Goal: Task Accomplishment & Management: Complete application form

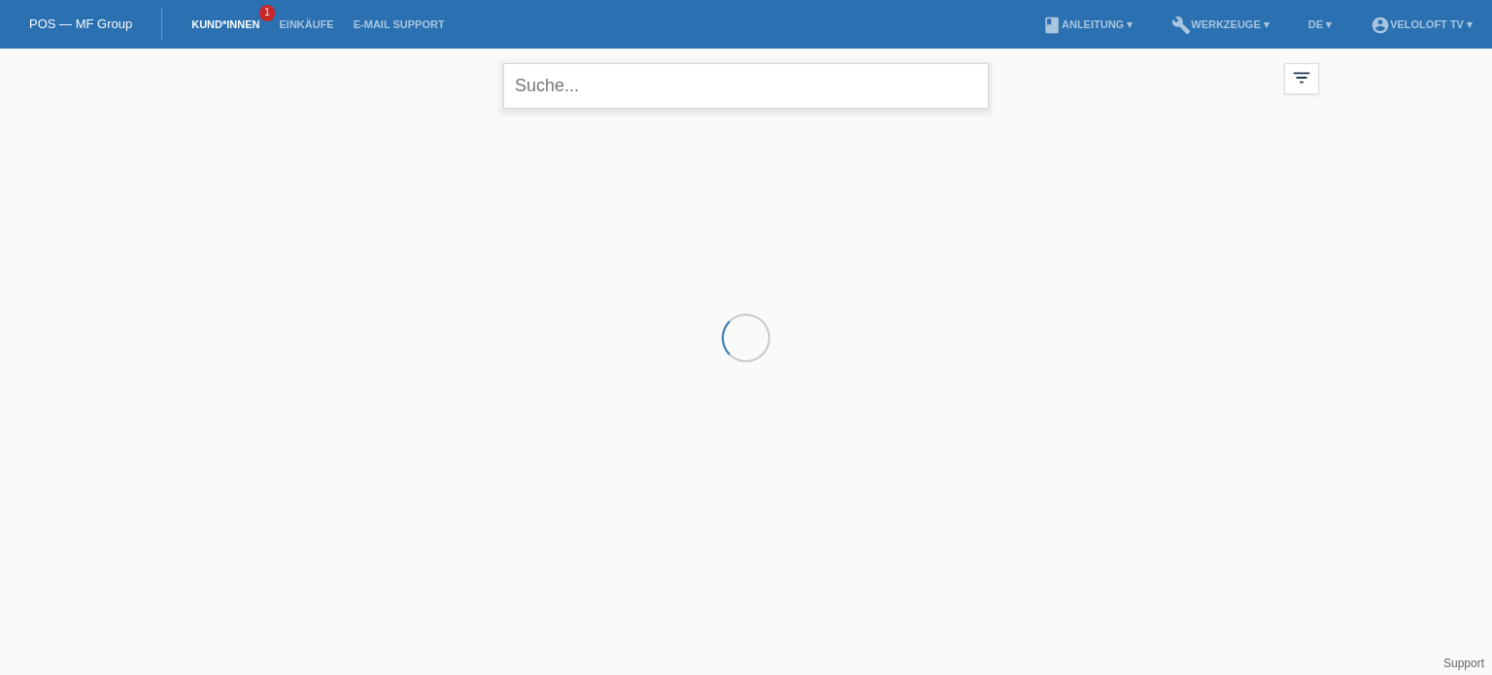
click at [587, 68] on input "text" at bounding box center [746, 86] width 486 height 46
paste input "[PERSON_NAME]"
type input "[PERSON_NAME]"
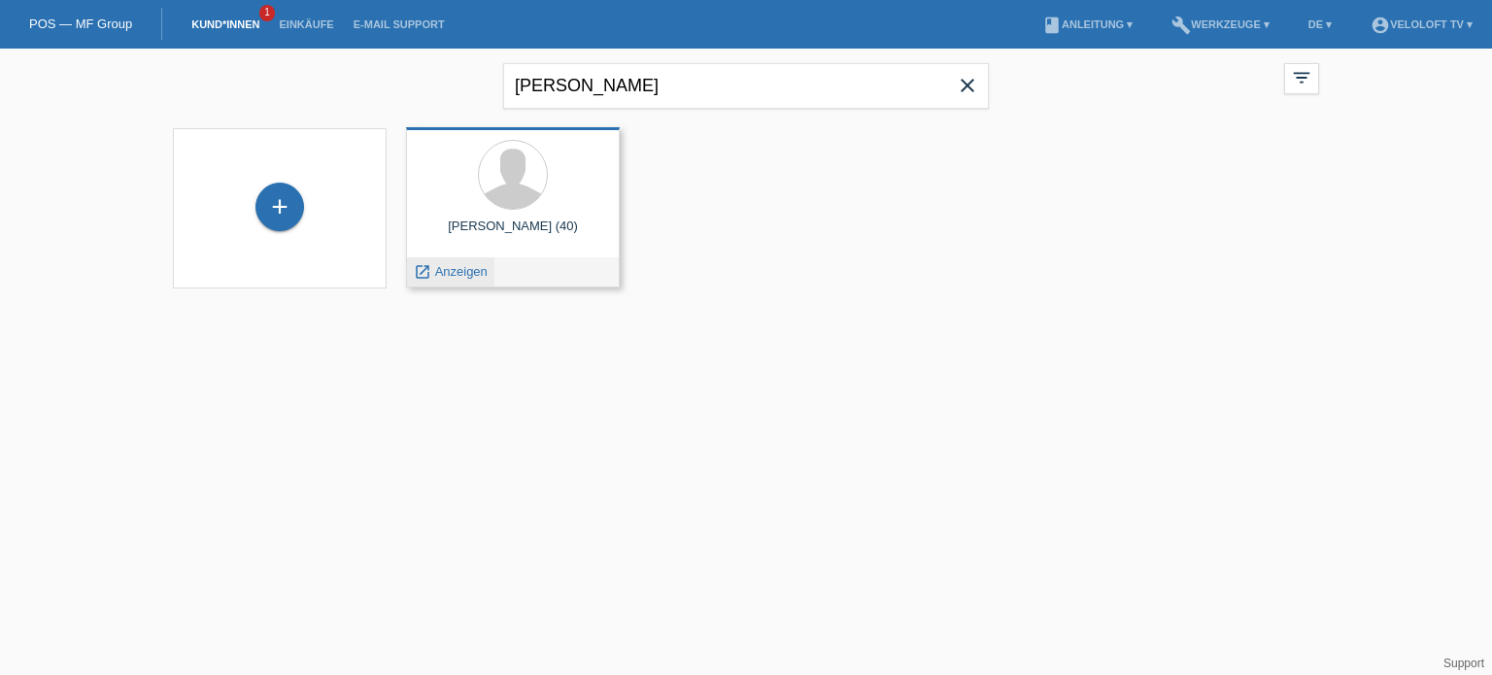
click at [483, 267] on span "Anzeigen" at bounding box center [461, 271] width 52 height 15
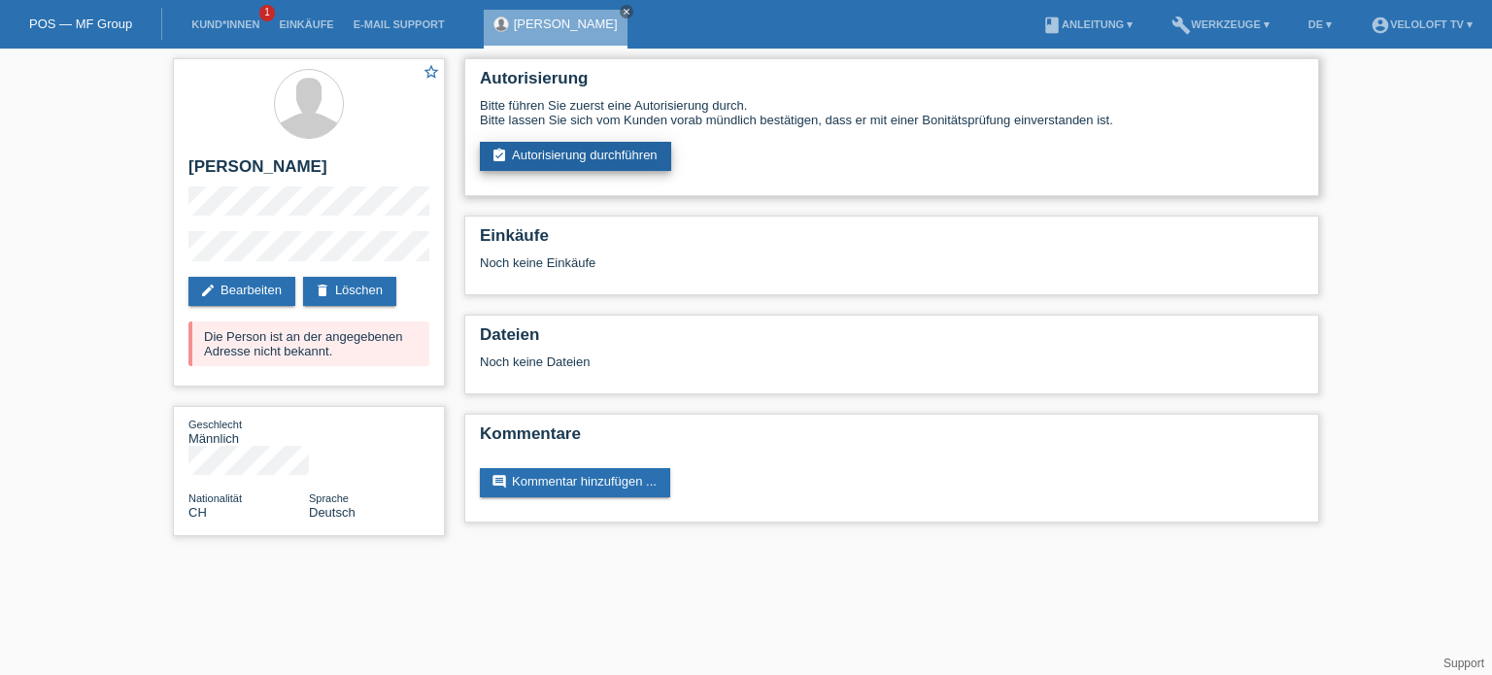
click at [558, 152] on link "assignment_turned_in Autorisierung durchführen" at bounding box center [575, 156] width 191 height 29
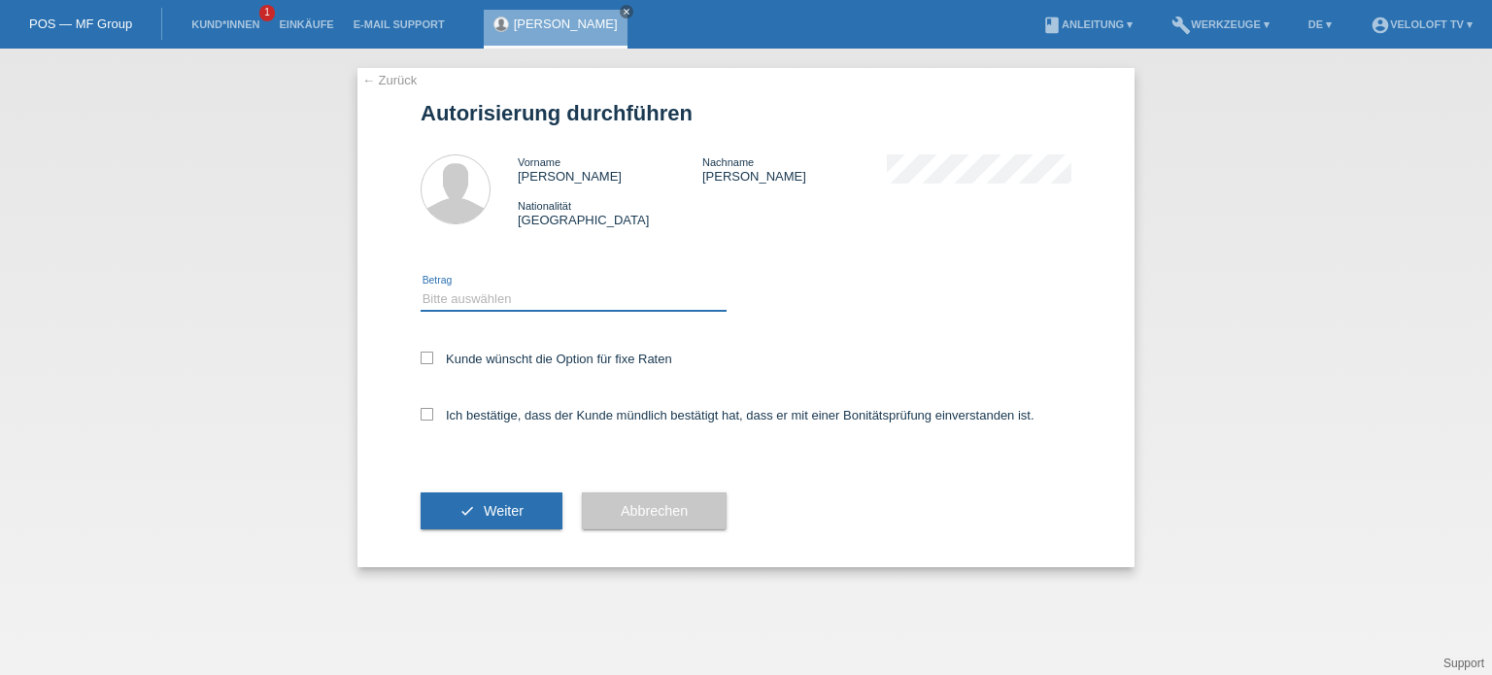
click at [507, 297] on select "Bitte auswählen CHF 1.00 - CHF 499.00 CHF 500.00 - CHF 1'999.00 CHF 2'000.00 - …" at bounding box center [574, 298] width 306 height 23
select select "3"
click at [421, 287] on select "Bitte auswählen CHF 1.00 - CHF 499.00 CHF 500.00 - CHF 1'999.00 CHF 2'000.00 - …" at bounding box center [574, 298] width 306 height 23
drag, startPoint x: 426, startPoint y: 362, endPoint x: 431, endPoint y: 391, distance: 29.5
click at [427, 362] on icon at bounding box center [427, 358] width 13 height 13
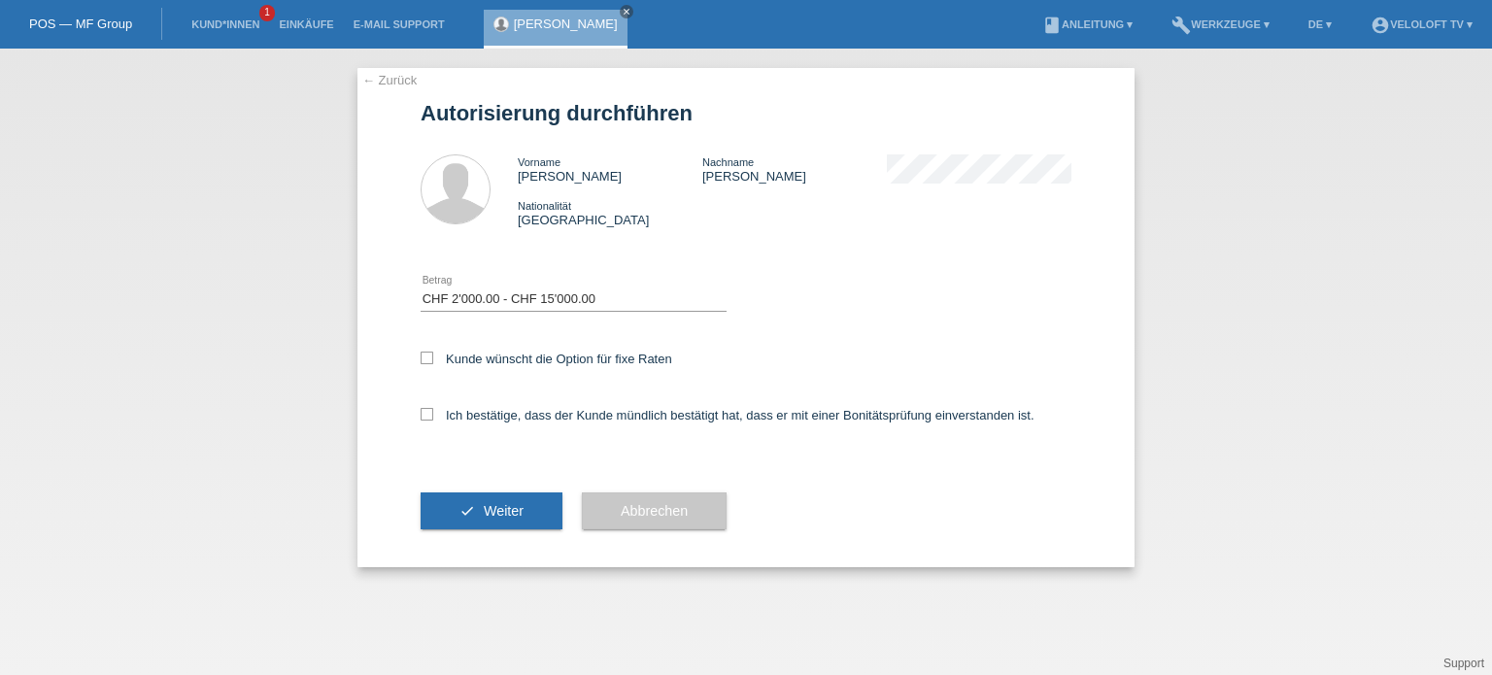
click at [427, 362] on input "Kunde wünscht die Option für fixe Raten" at bounding box center [427, 358] width 13 height 13
checkbox input "true"
click at [431, 421] on label "Ich bestätige, dass der Kunde mündlich bestätigt hat, dass er mit einer Bonität…" at bounding box center [728, 415] width 614 height 15
click at [431, 421] on input "Ich bestätige, dass der Kunde mündlich bestätigt hat, dass er mit einer Bonität…" at bounding box center [427, 414] width 13 height 13
checkbox input "true"
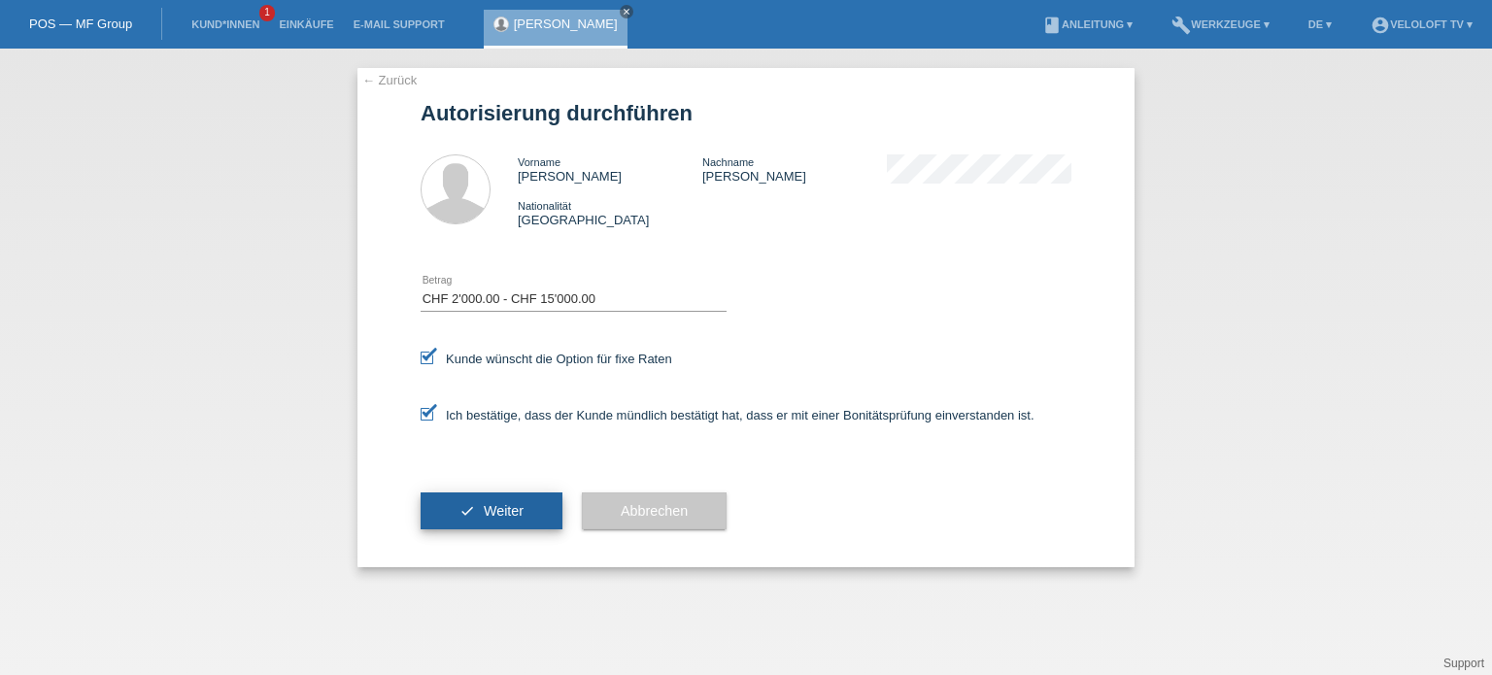
click at [505, 511] on span "Weiter" at bounding box center [504, 511] width 40 height 16
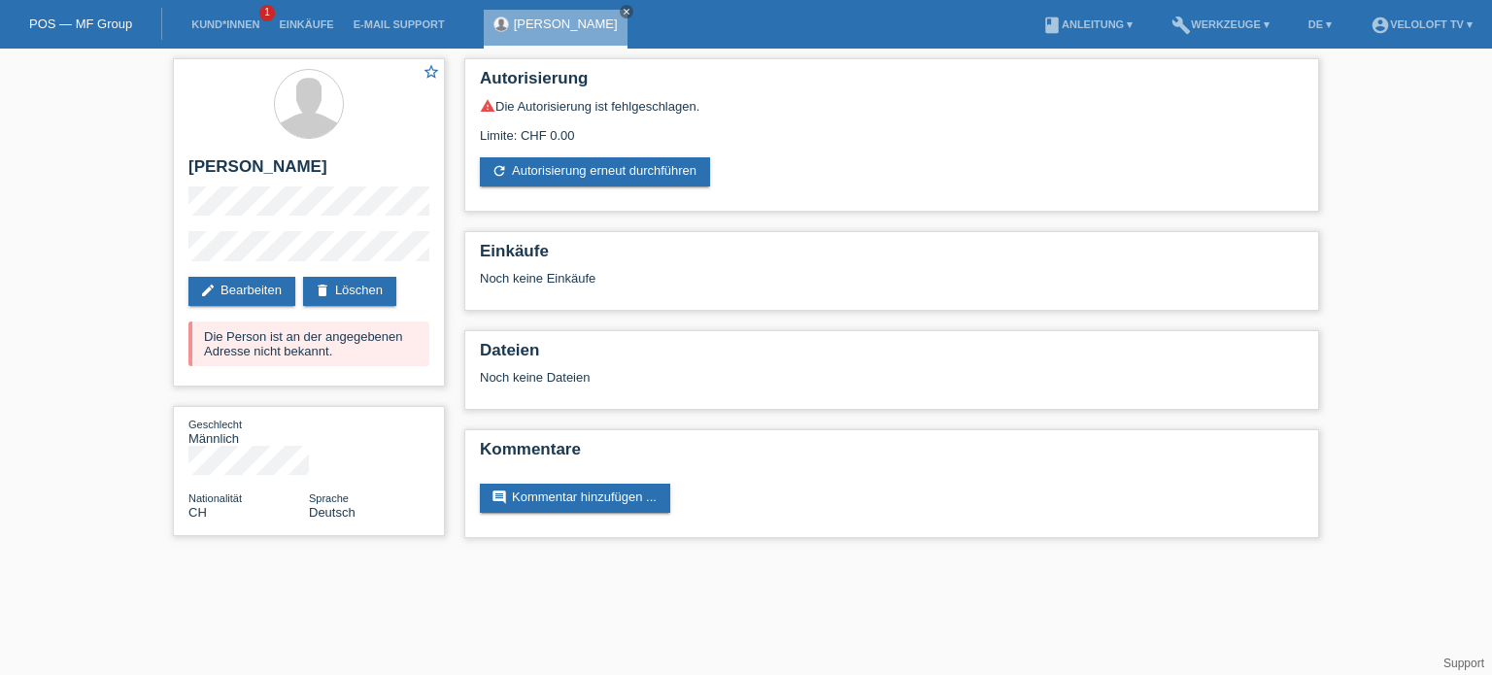
click at [56, 229] on div "star_border [PERSON_NAME] edit Bearbeiten delete Löschen Die Person ist an der …" at bounding box center [746, 303] width 1492 height 509
click at [254, 25] on link "Kund*innen" at bounding box center [225, 24] width 87 height 12
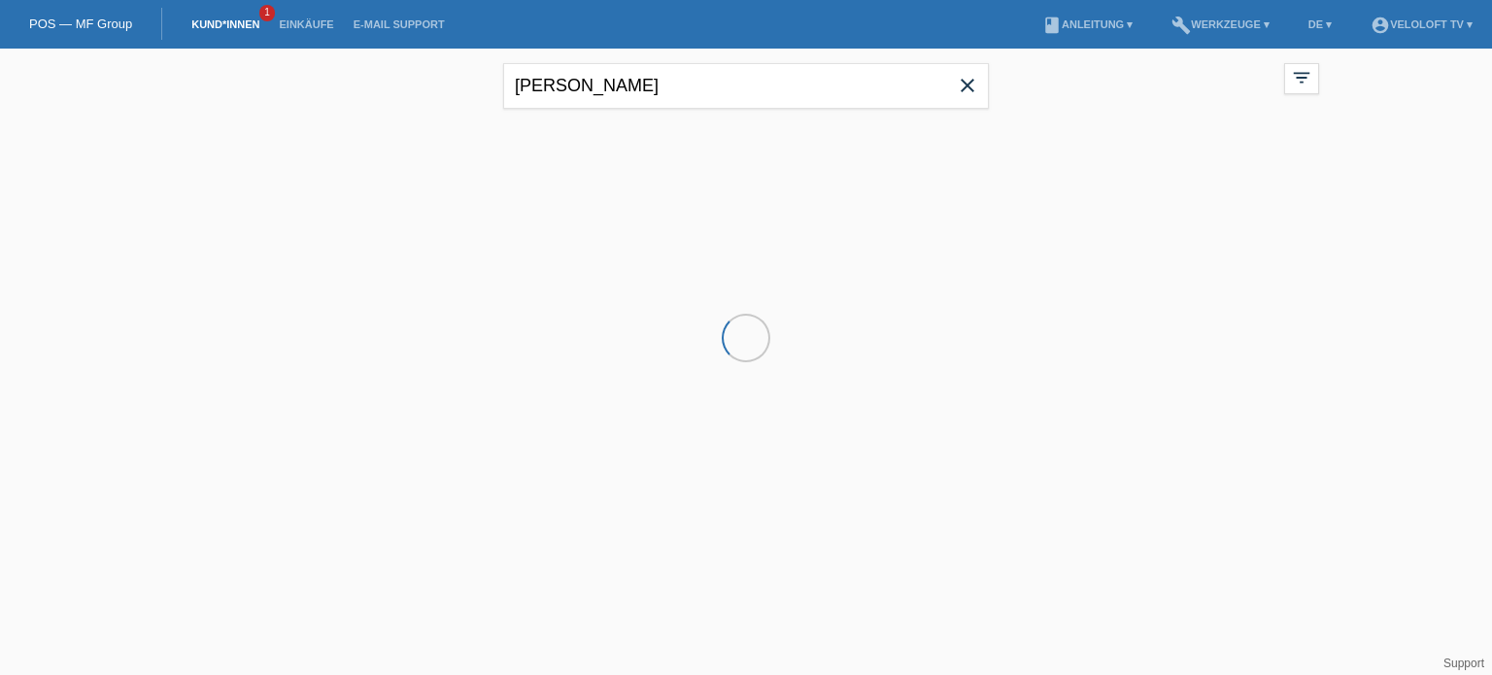
click at [268, 13] on span "1" at bounding box center [267, 13] width 16 height 17
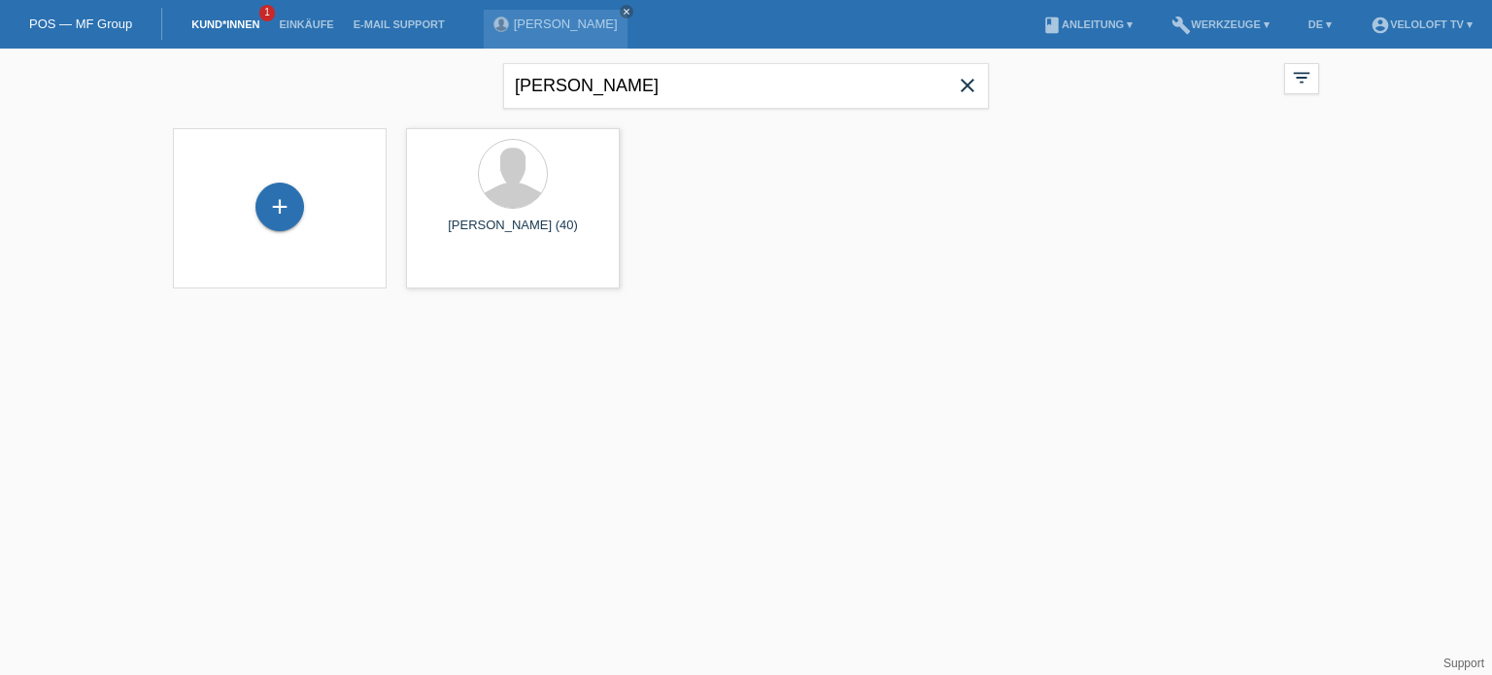
click at [268, 13] on span "1" at bounding box center [267, 13] width 16 height 17
click at [236, 27] on link "Kund*innen" at bounding box center [225, 24] width 87 height 12
click at [958, 84] on icon "close" at bounding box center [967, 85] width 23 height 23
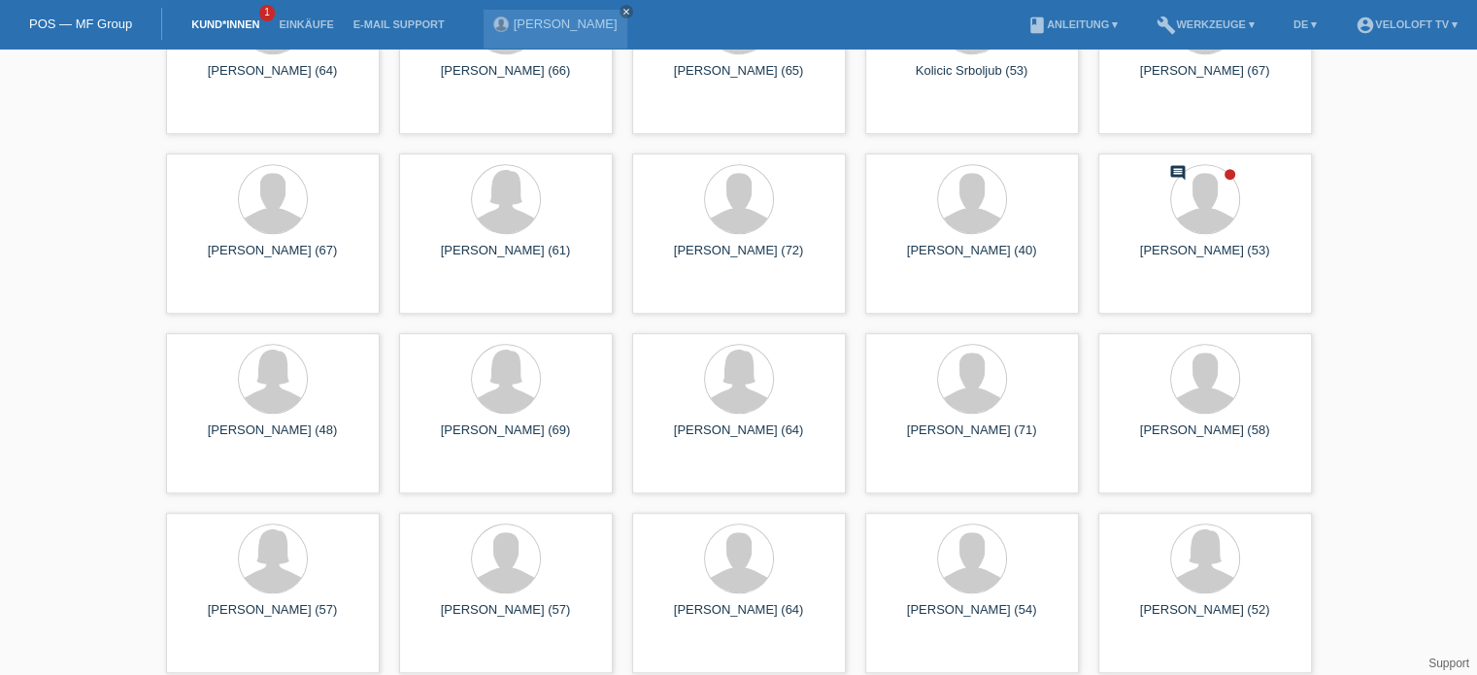
scroll to position [30688, 0]
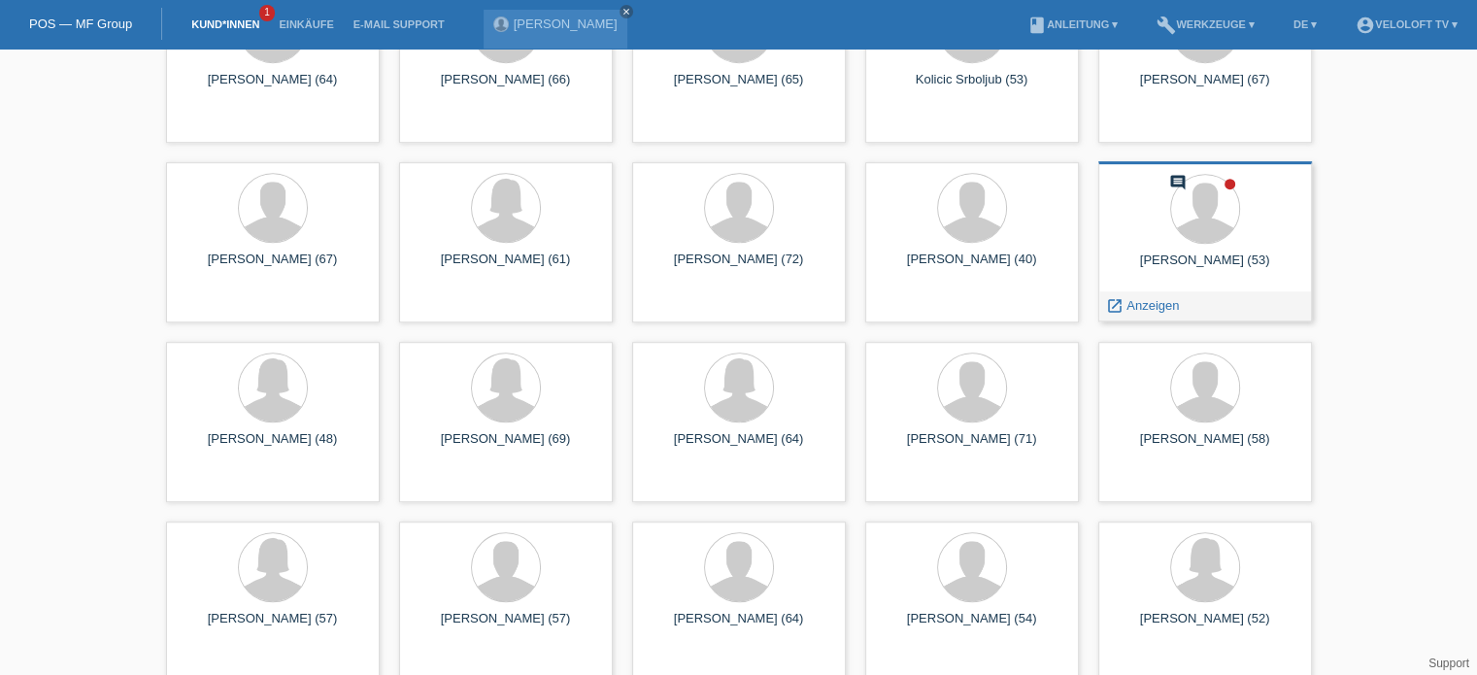
click at [1238, 232] on div at bounding box center [1205, 210] width 183 height 73
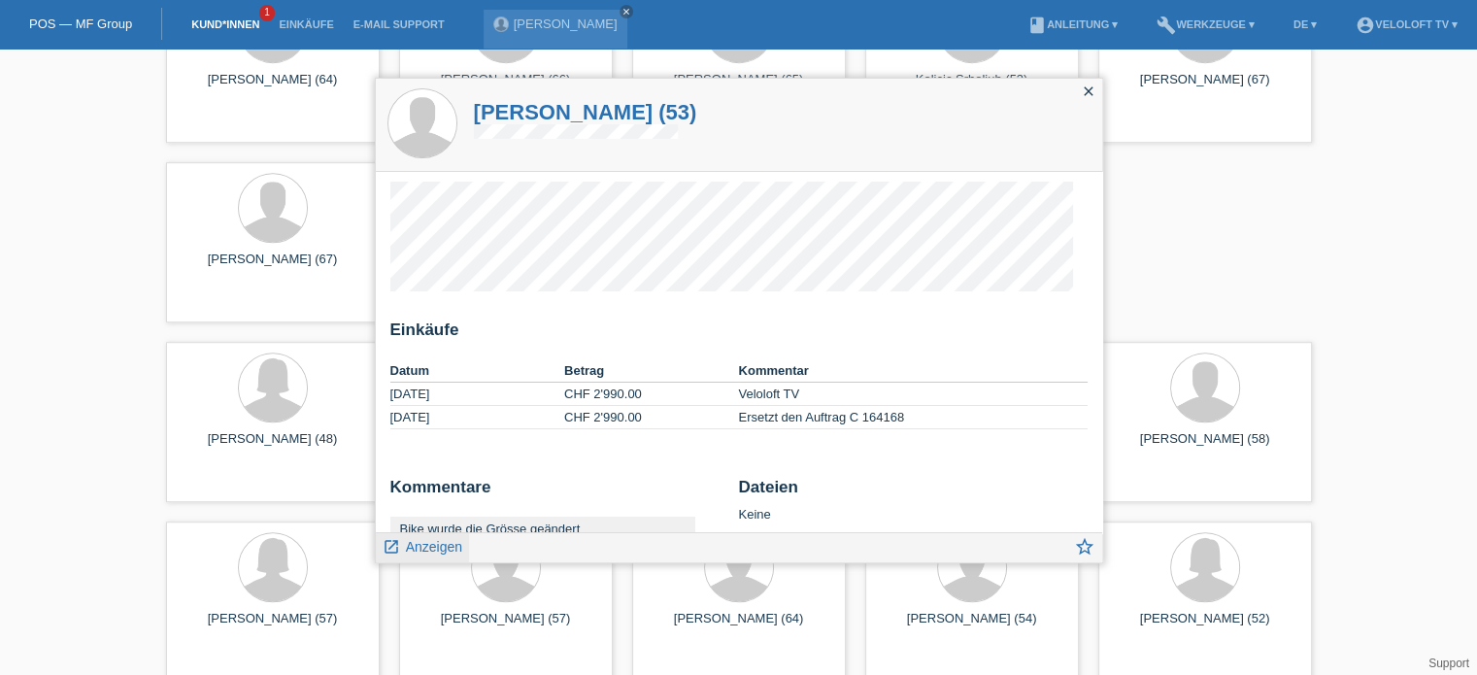
click at [427, 553] on span "Anzeigen" at bounding box center [434, 547] width 56 height 16
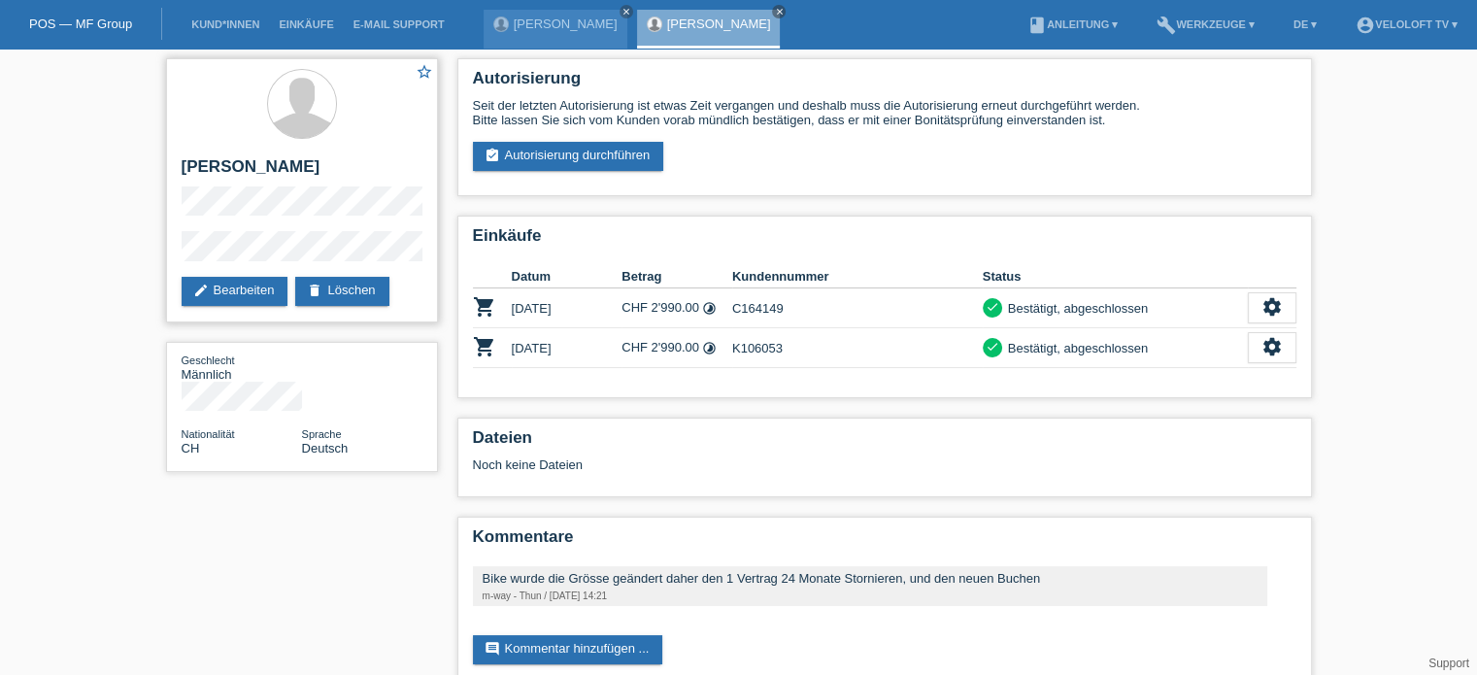
drag, startPoint x: 353, startPoint y: 168, endPoint x: 171, endPoint y: 178, distance: 182.8
click at [171, 178] on div "star_border Michel Stauffer edit Bearbeiten delete Löschen" at bounding box center [302, 190] width 272 height 264
copy h2 "[PERSON_NAME]"
click at [396, 135] on div at bounding box center [302, 105] width 241 height 73
click at [309, 593] on div "star_border Michel Stauffer edit Bearbeiten delete Löschen Geschlecht Männlich …" at bounding box center [738, 379] width 1165 height 660
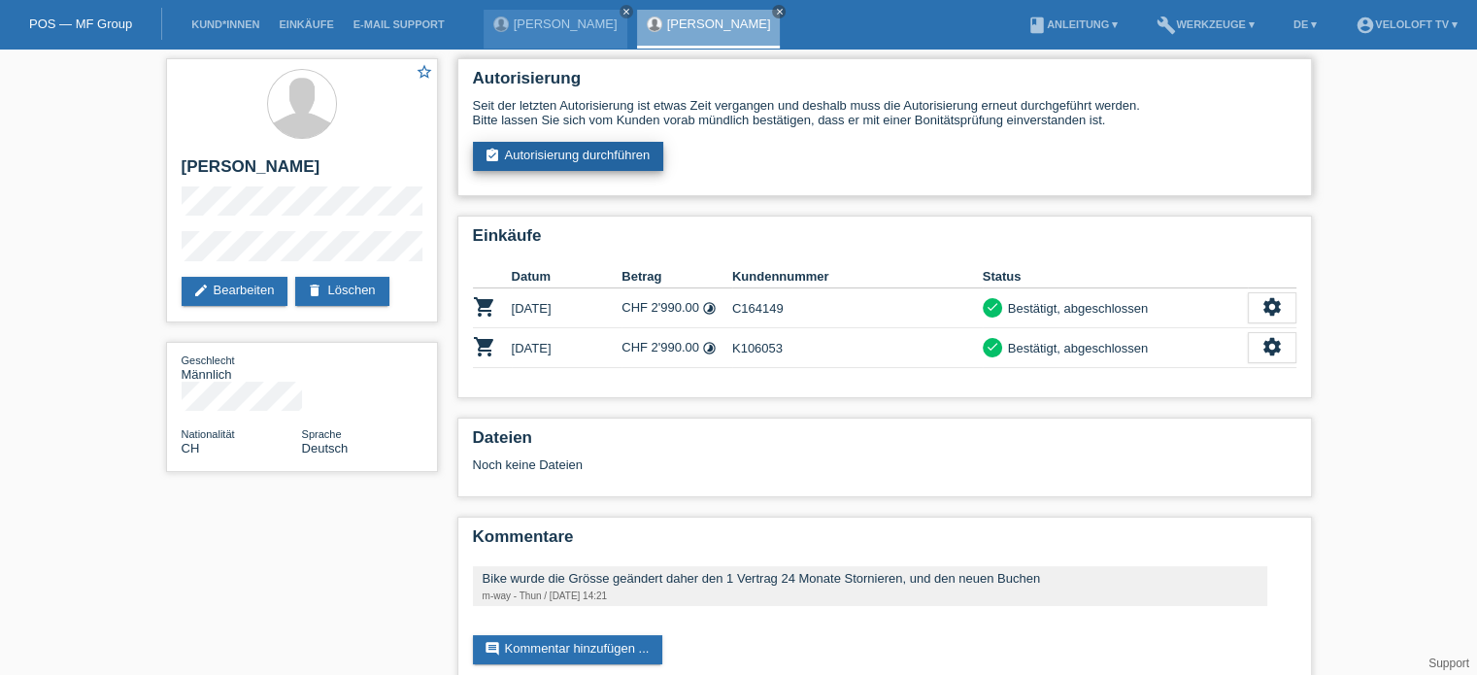
click at [602, 156] on link "assignment_turned_in Autorisierung durchführen" at bounding box center [568, 156] width 191 height 29
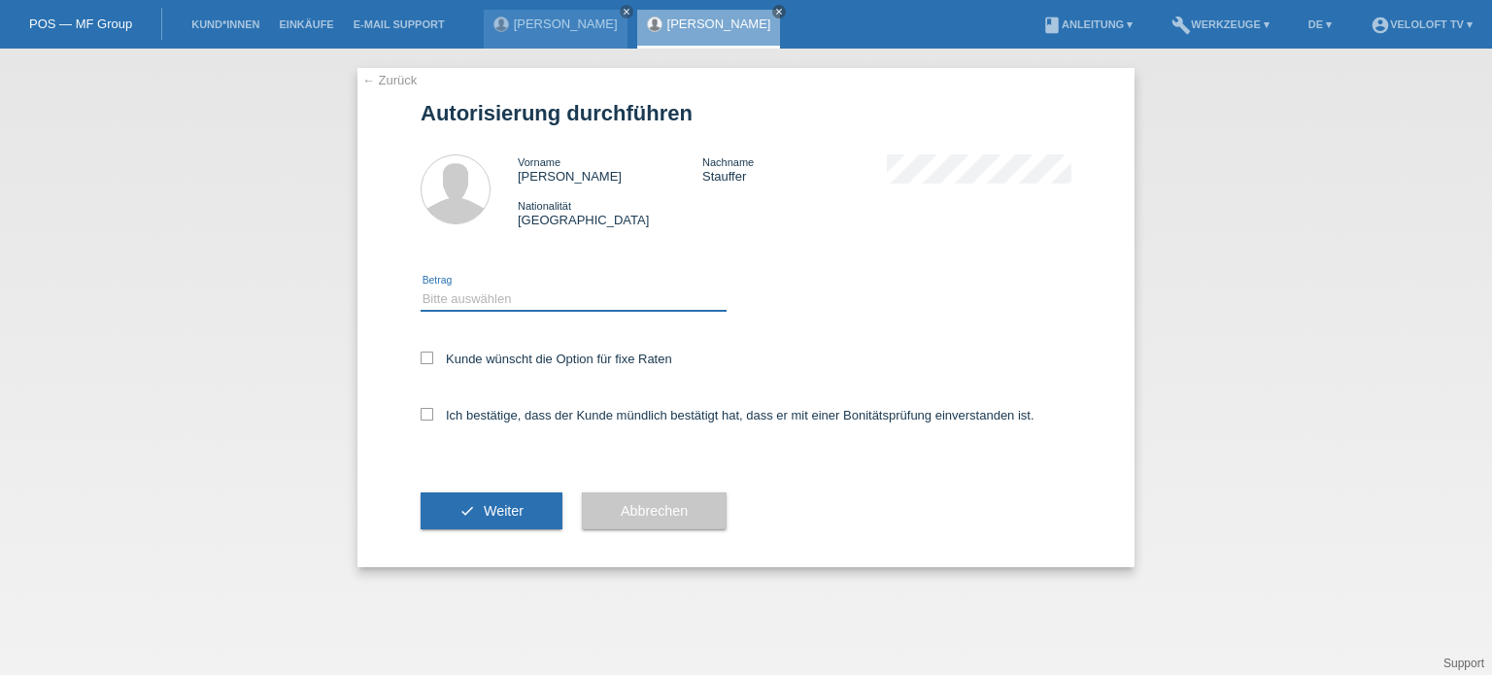
click at [479, 293] on select "Bitte auswählen CHF 1.00 - CHF 499.00 CHF 500.00 - CHF 1'999.00 CHF 2'000.00 - …" at bounding box center [574, 298] width 306 height 23
select select "3"
click at [421, 287] on select "Bitte auswählen CHF 1.00 - CHF 499.00 CHF 500.00 - CHF 1'999.00 CHF 2'000.00 - …" at bounding box center [574, 298] width 306 height 23
drag, startPoint x: 424, startPoint y: 360, endPoint x: 435, endPoint y: 423, distance: 64.0
click at [425, 360] on icon at bounding box center [427, 358] width 13 height 13
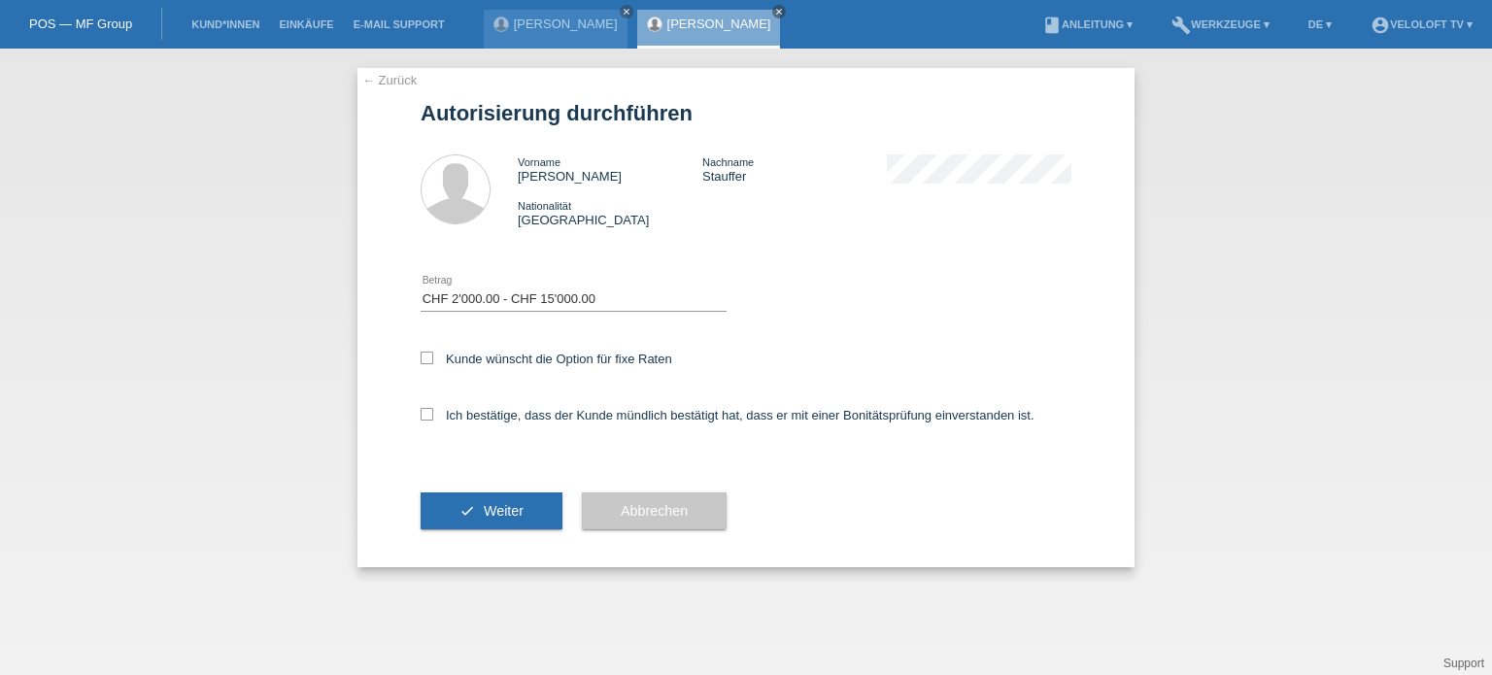
click at [425, 360] on input "Kunde wünscht die Option für fixe Raten" at bounding box center [427, 358] width 13 height 13
checkbox input "true"
click at [434, 415] on label "Ich bestätige, dass der Kunde mündlich bestätigt hat, dass er mit einer Bonität…" at bounding box center [728, 415] width 614 height 15
click at [433, 415] on input "Ich bestätige, dass der Kunde mündlich bestätigt hat, dass er mit einer Bonität…" at bounding box center [427, 414] width 13 height 13
checkbox input "true"
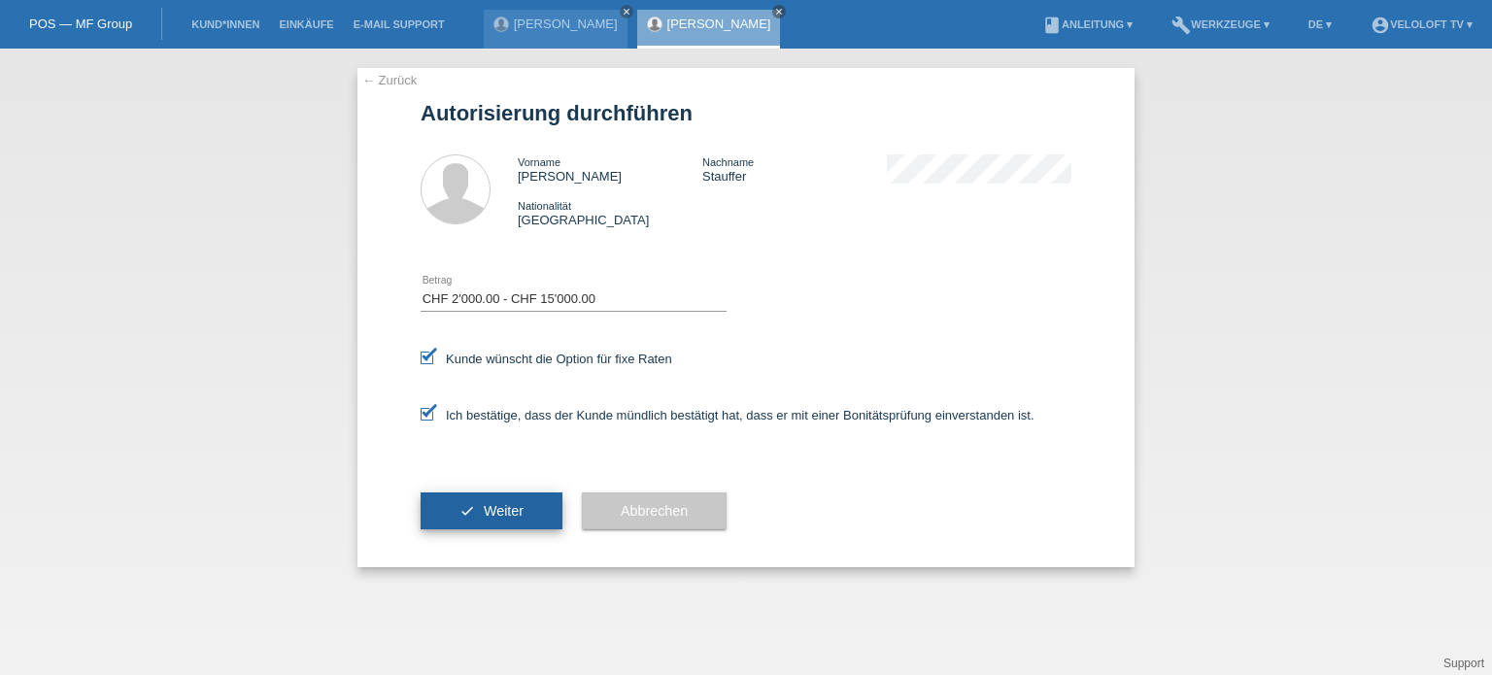
click at [532, 516] on button "check Weiter" at bounding box center [492, 510] width 142 height 37
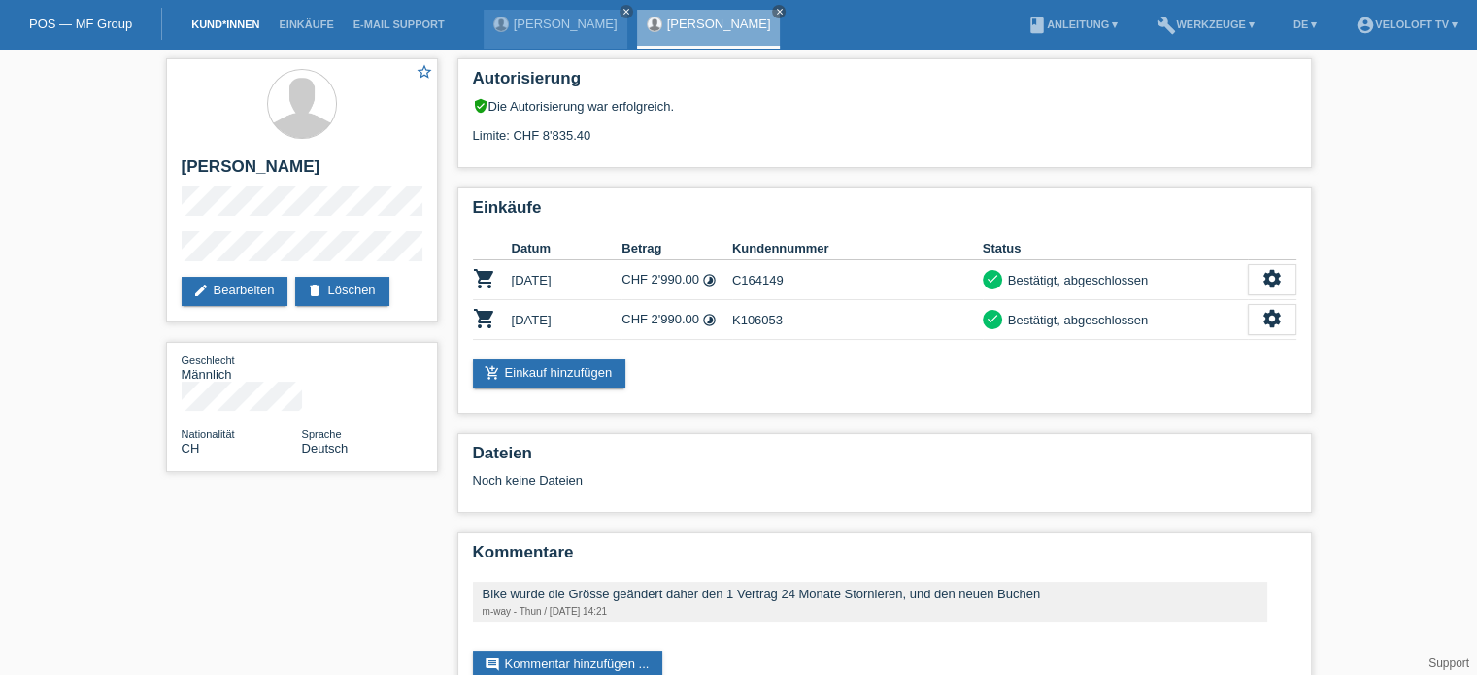
click at [238, 28] on link "Kund*innen" at bounding box center [225, 24] width 87 height 12
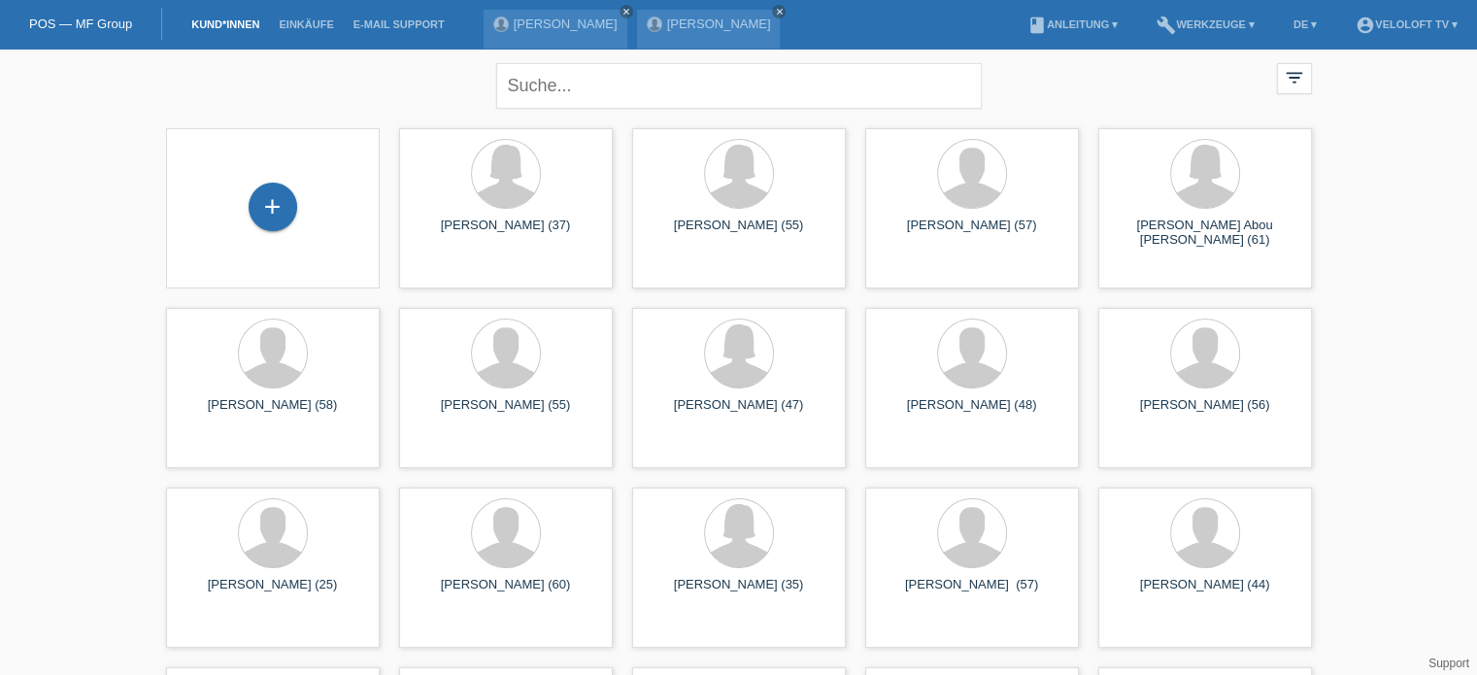
click at [212, 11] on li "Kund*innen" at bounding box center [225, 25] width 87 height 50
click at [198, 27] on link "Kund*innen" at bounding box center [225, 24] width 87 height 12
